Goal: Information Seeking & Learning: Learn about a topic

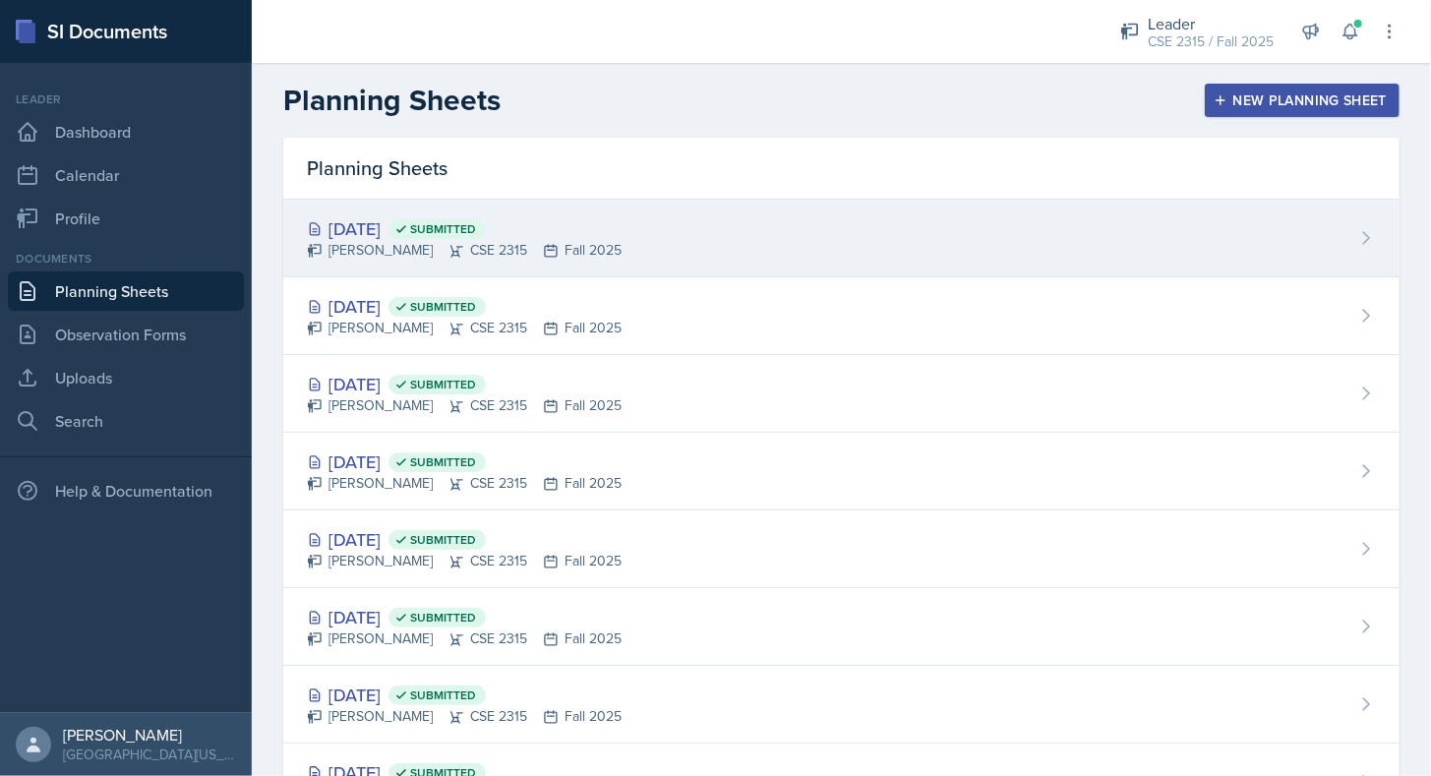
click at [431, 242] on div "[PERSON_NAME] CSE 2315 Fall 2025" at bounding box center [464, 250] width 315 height 21
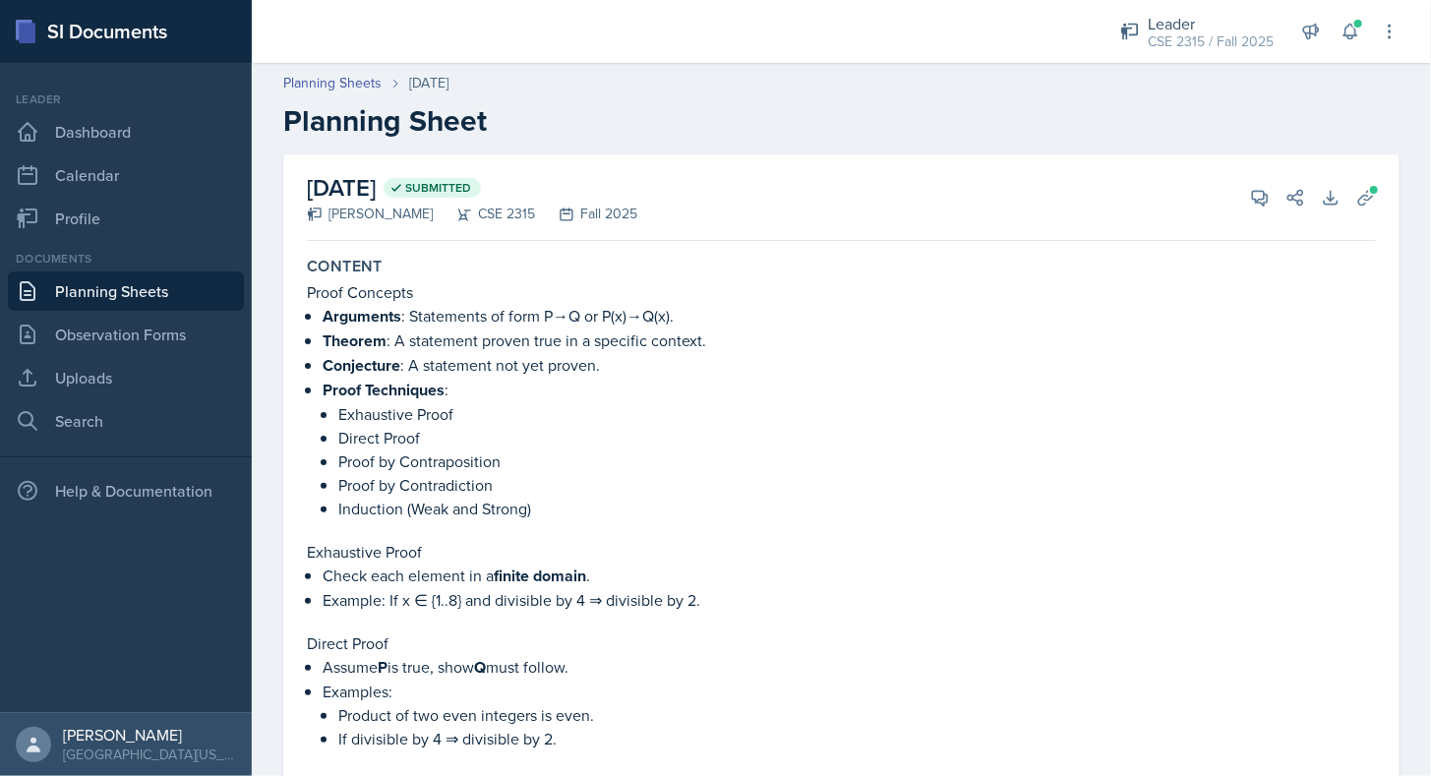
click at [568, 330] on p "Theorem : A statement proven true in a specific context." at bounding box center [849, 340] width 1053 height 25
click at [575, 112] on h2 "Planning Sheet" at bounding box center [841, 120] width 1116 height 35
